Goal: Find specific page/section: Find specific page/section

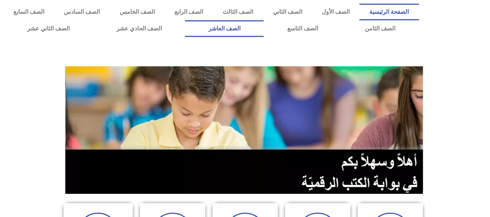
click at [264, 26] on link "الصف العاشر" at bounding box center [224, 28] width 79 height 17
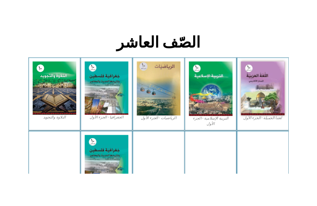
scroll to position [189, 0]
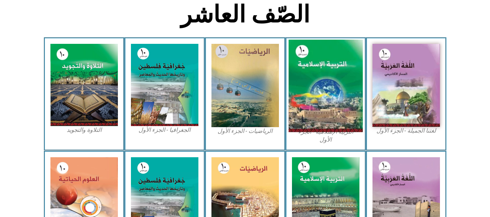
click at [326, 81] on img at bounding box center [325, 86] width 74 height 93
click at [323, 83] on img at bounding box center [325, 86] width 74 height 93
click at [331, 74] on img at bounding box center [325, 86] width 74 height 93
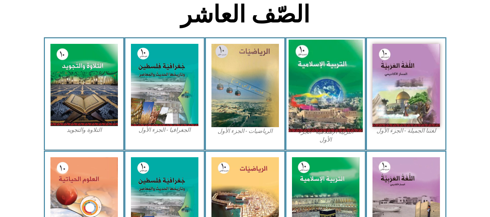
click at [331, 74] on img at bounding box center [325, 86] width 74 height 93
click at [324, 95] on img at bounding box center [325, 86] width 74 height 93
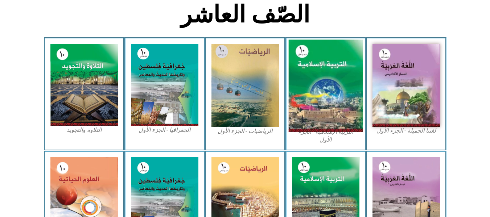
click at [324, 95] on img at bounding box center [325, 86] width 74 height 93
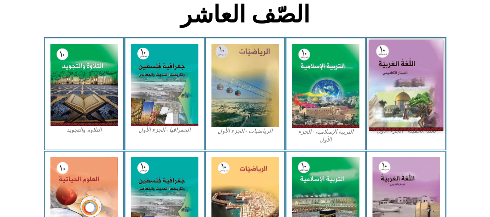
click at [397, 88] on img at bounding box center [406, 85] width 74 height 91
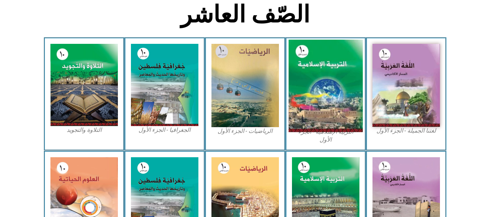
click at [319, 82] on img at bounding box center [325, 86] width 74 height 93
click at [327, 90] on img at bounding box center [325, 86] width 74 height 93
click at [327, 98] on img at bounding box center [325, 86] width 74 height 93
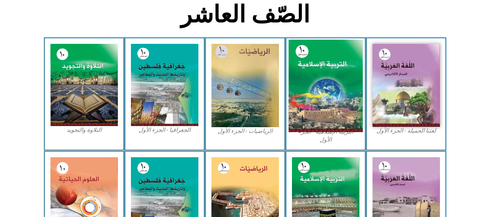
click at [327, 98] on img at bounding box center [325, 86] width 74 height 93
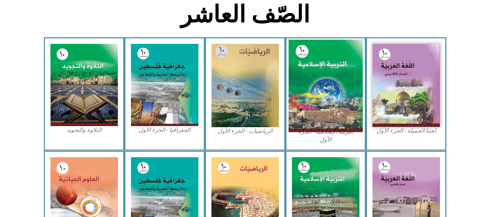
click at [327, 98] on img at bounding box center [325, 86] width 74 height 93
click at [328, 88] on img at bounding box center [325, 86] width 74 height 93
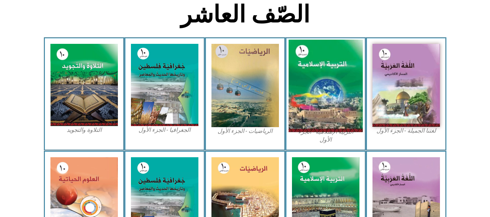
click at [328, 88] on img at bounding box center [325, 86] width 74 height 93
click at [328, 87] on img at bounding box center [325, 86] width 74 height 93
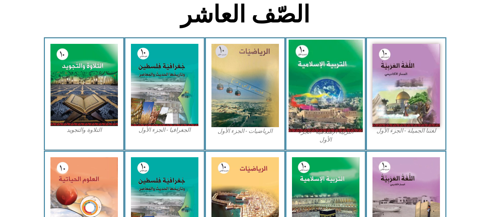
click at [328, 87] on img at bounding box center [325, 86] width 74 height 93
click at [331, 88] on img at bounding box center [325, 86] width 74 height 93
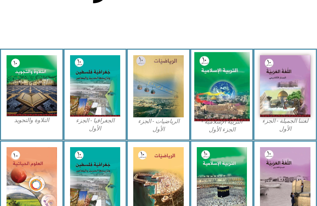
click at [228, 106] on img at bounding box center [221, 86] width 55 height 69
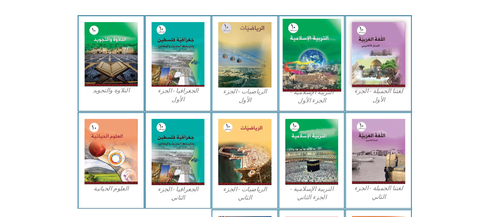
scroll to position [222, 0]
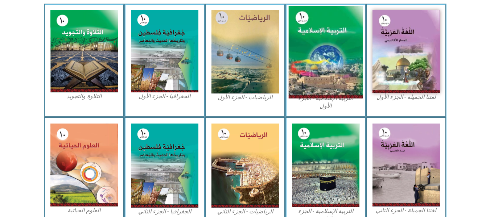
click at [309, 58] on img at bounding box center [325, 52] width 74 height 93
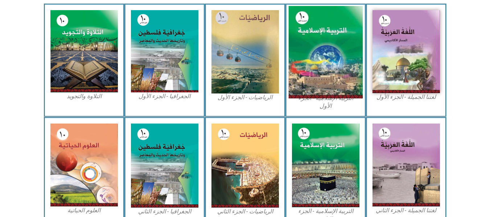
click at [309, 58] on img at bounding box center [325, 52] width 74 height 93
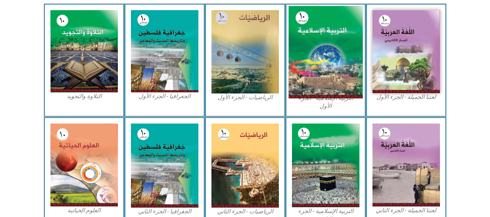
click at [309, 58] on img at bounding box center [325, 52] width 74 height 93
drag, startPoint x: 309, startPoint y: 58, endPoint x: 316, endPoint y: 47, distance: 13.4
click at [316, 47] on img at bounding box center [325, 52] width 74 height 93
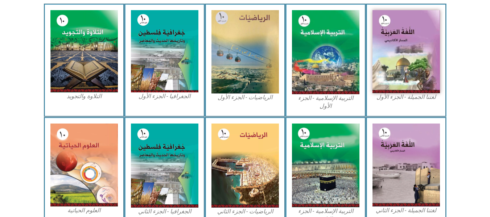
click at [367, 8] on div "لغتنا الجميلة - الجزء الأول​" at bounding box center [406, 60] width 81 height 113
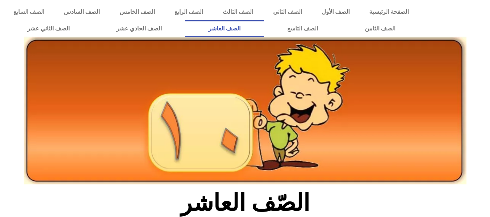
scroll to position [223, 0]
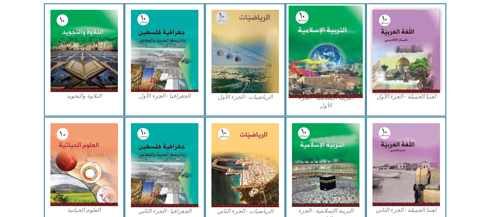
click at [342, 79] on img at bounding box center [325, 52] width 74 height 93
click at [343, 78] on img at bounding box center [325, 52] width 74 height 93
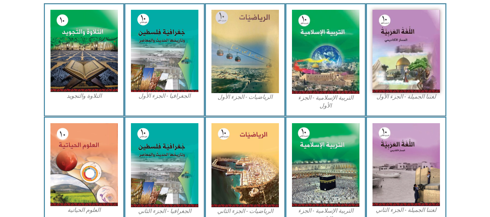
drag, startPoint x: 343, startPoint y: 78, endPoint x: 351, endPoint y: 106, distance: 28.8
click at [351, 106] on figcaption "التربية الإسلامية - الجزء الأول" at bounding box center [325, 102] width 67 height 16
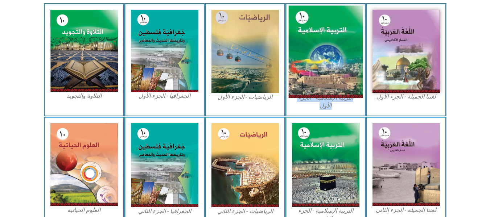
click at [338, 60] on img at bounding box center [325, 52] width 74 height 93
click at [334, 75] on img at bounding box center [325, 52] width 74 height 93
click at [340, 74] on img at bounding box center [325, 52] width 74 height 93
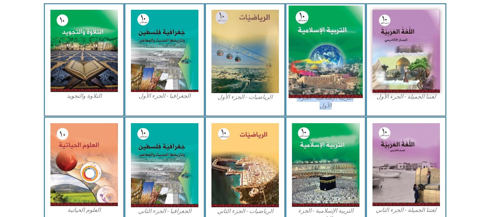
click at [340, 74] on img at bounding box center [325, 52] width 74 height 93
click at [341, 75] on img at bounding box center [325, 52] width 74 height 93
click at [320, 70] on img at bounding box center [325, 52] width 74 height 93
click at [313, 57] on img at bounding box center [325, 52] width 74 height 93
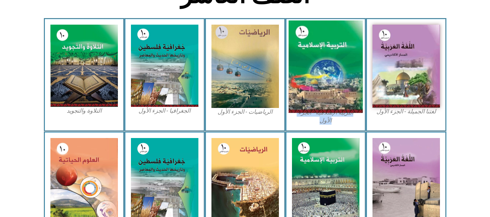
scroll to position [197, 0]
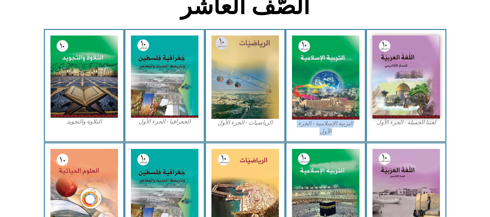
click at [322, 136] on div "التربية الإسلامية - الجزء الأول" at bounding box center [326, 85] width 81 height 113
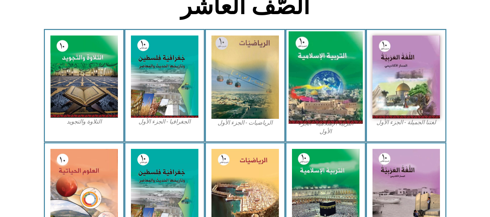
click at [308, 80] on img at bounding box center [325, 78] width 74 height 93
click at [324, 73] on img at bounding box center [325, 78] width 74 height 93
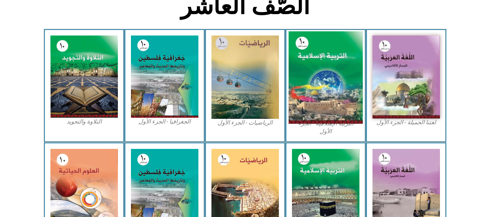
drag, startPoint x: 324, startPoint y: 73, endPoint x: 326, endPoint y: 63, distance: 9.3
click at [326, 63] on img at bounding box center [325, 78] width 74 height 93
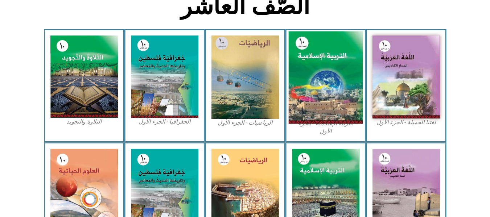
click at [326, 63] on img at bounding box center [325, 78] width 74 height 93
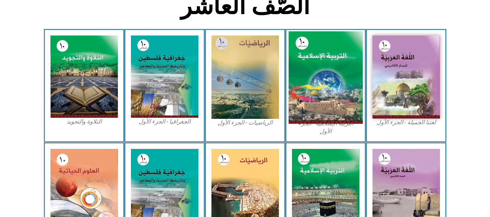
click at [326, 63] on img at bounding box center [325, 78] width 74 height 93
click at [326, 87] on img at bounding box center [325, 78] width 74 height 93
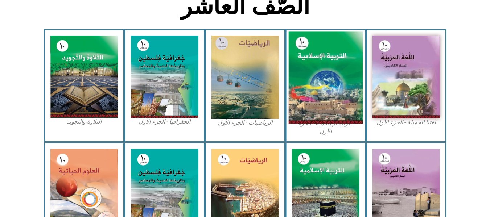
click at [326, 87] on img at bounding box center [325, 78] width 74 height 93
click at [323, 85] on img at bounding box center [325, 78] width 74 height 93
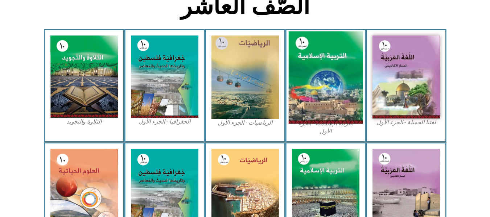
click at [323, 85] on img at bounding box center [325, 78] width 74 height 93
drag, startPoint x: 323, startPoint y: 85, endPoint x: 336, endPoint y: 64, distance: 24.6
click at [313, 97] on img at bounding box center [325, 78] width 74 height 93
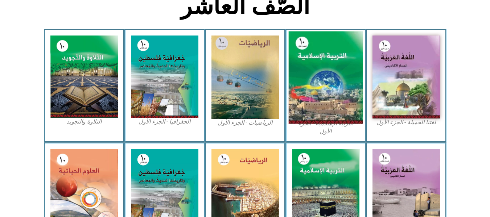
drag, startPoint x: 313, startPoint y: 97, endPoint x: 325, endPoint y: 73, distance: 26.5
click at [325, 73] on img at bounding box center [325, 78] width 74 height 93
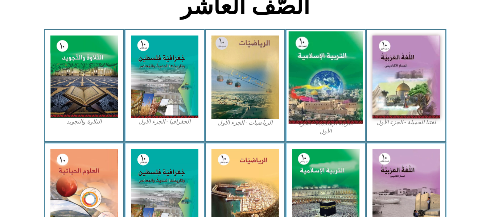
click at [325, 73] on img at bounding box center [325, 78] width 74 height 93
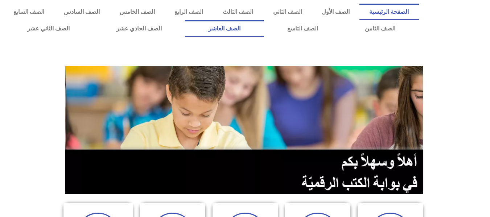
click at [264, 26] on link "الصف العاشر" at bounding box center [224, 28] width 79 height 17
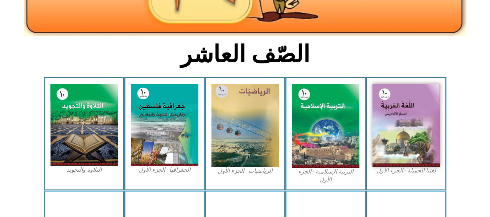
scroll to position [160, 0]
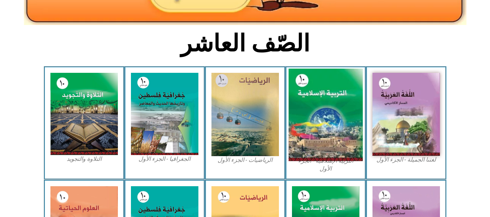
click at [331, 101] on img at bounding box center [325, 115] width 74 height 93
click at [319, 116] on img at bounding box center [325, 115] width 74 height 93
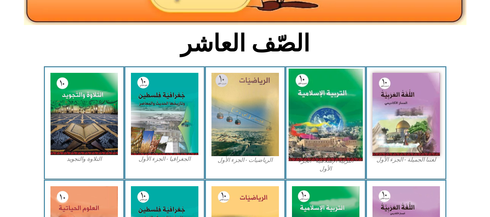
click at [319, 116] on img at bounding box center [325, 115] width 74 height 93
click at [328, 115] on img at bounding box center [325, 115] width 74 height 93
click at [310, 108] on img at bounding box center [325, 115] width 74 height 93
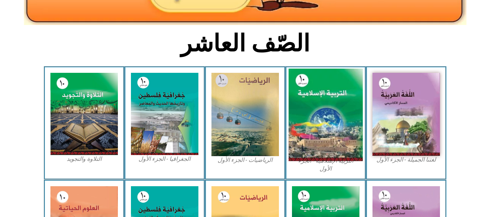
click at [310, 108] on img at bounding box center [325, 115] width 74 height 93
